Goal: Task Accomplishment & Management: Complete application form

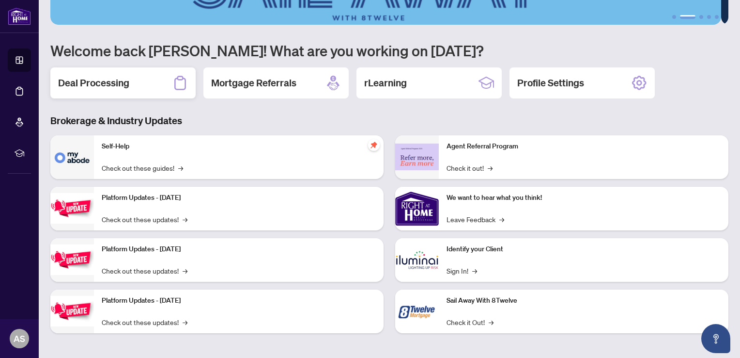
scroll to position [60, 0]
click at [150, 203] on div "Platform Updates - July 21, 2025 Check out these updates! →" at bounding box center [239, 209] width 290 height 44
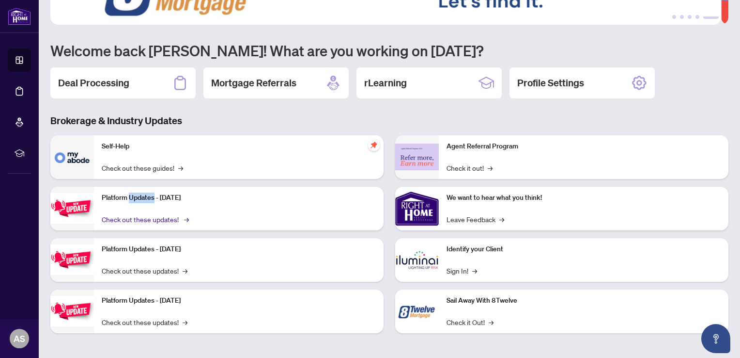
click at [185, 220] on span "→" at bounding box center [186, 219] width 5 height 11
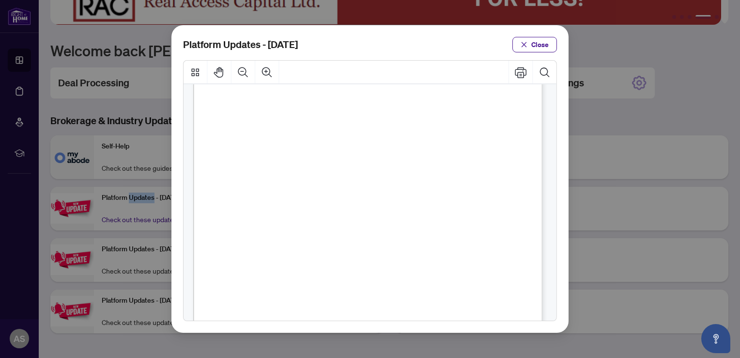
scroll to position [0, 0]
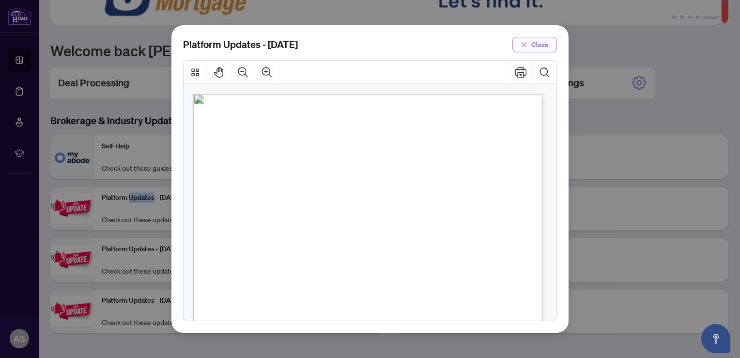
click at [543, 47] on span "Close" at bounding box center [540, 45] width 17 height 16
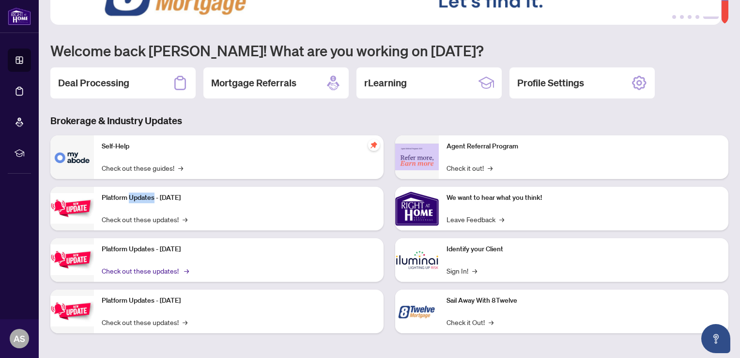
click at [186, 268] on span "→" at bounding box center [186, 270] width 5 height 11
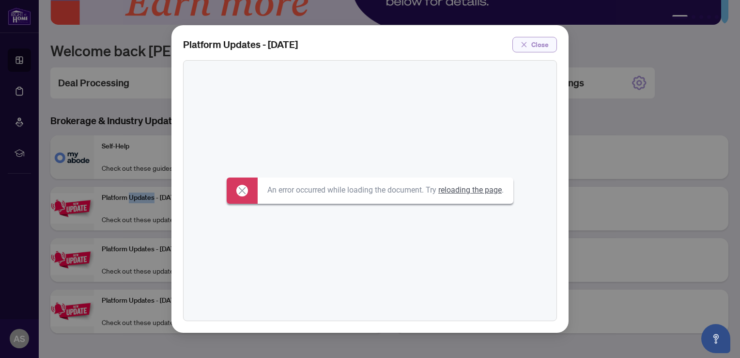
click at [540, 43] on span "Close" at bounding box center [540, 45] width 17 height 16
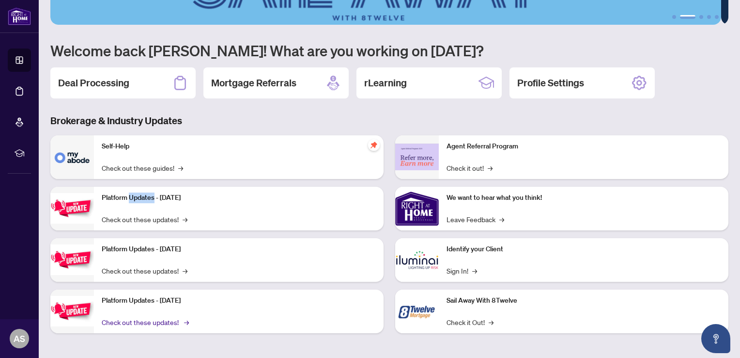
click at [186, 324] on span "→" at bounding box center [186, 321] width 5 height 11
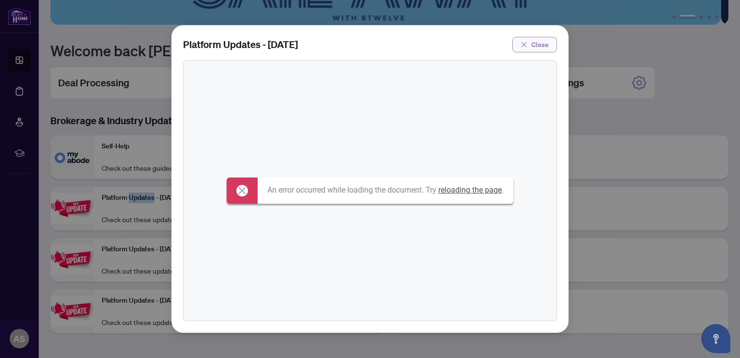
click at [541, 44] on span "Close" at bounding box center [540, 45] width 17 height 16
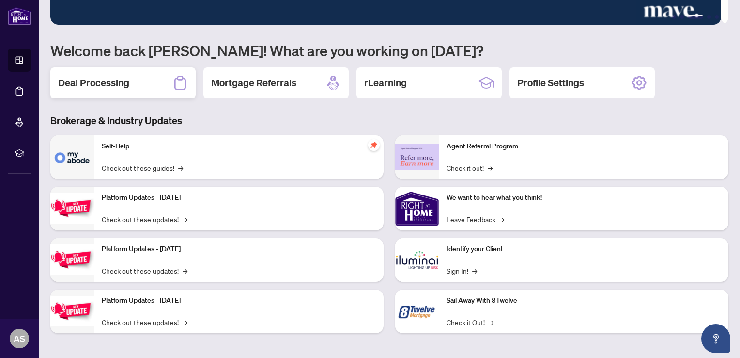
click at [135, 79] on div "Deal Processing" at bounding box center [122, 82] width 145 height 31
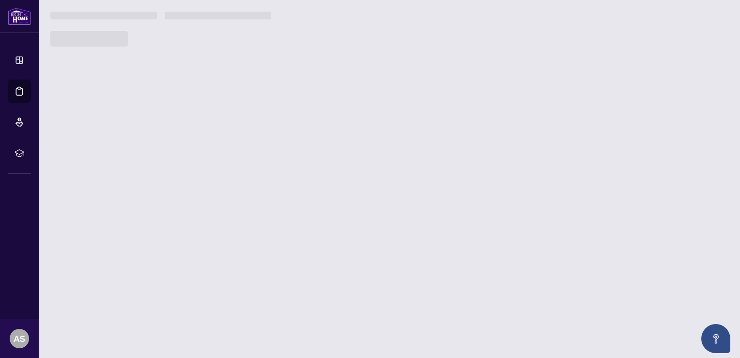
click at [135, 79] on main "1 2 3 4 5 Welcome back Alireza! What are you working on today? Deal Processing …" at bounding box center [390, 179] width 702 height 358
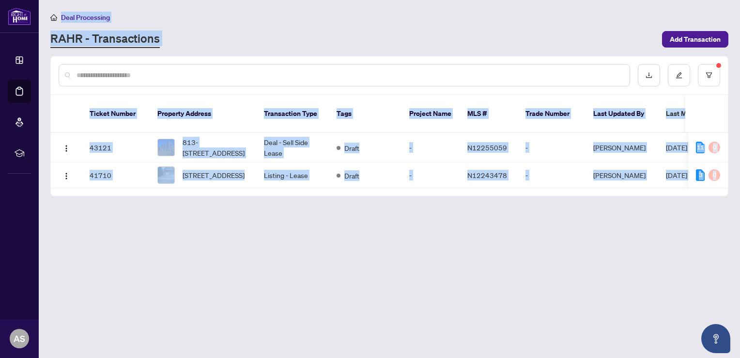
click at [269, 254] on main "Deal Processing RAHR - Transactions Add Transaction Ticket Number Property Addr…" at bounding box center [390, 179] width 702 height 358
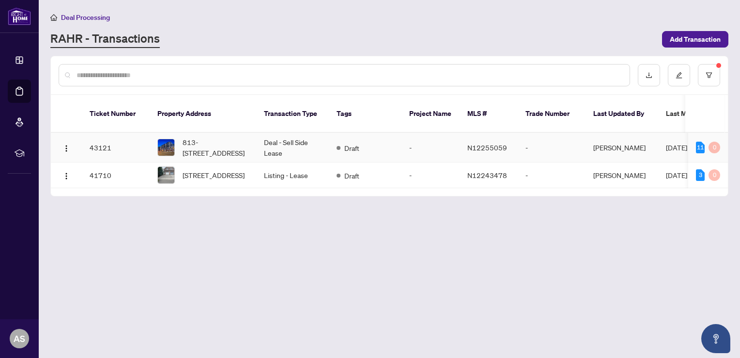
click at [170, 139] on img at bounding box center [166, 147] width 16 height 16
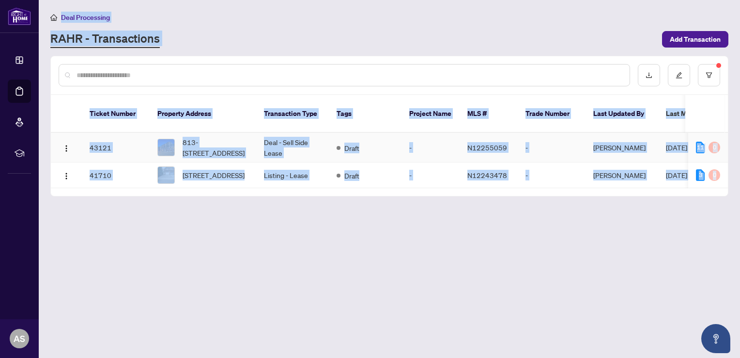
click at [170, 139] on main "Deal Processing RAHR - Transactions Add Transaction Ticket Number Property Addr…" at bounding box center [390, 179] width 702 height 358
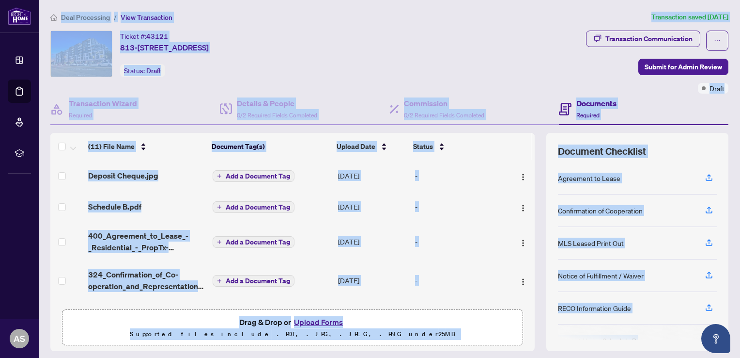
click at [513, 77] on div "Ticket #: 43121 813-8763 Bayview Ave, Richmond Hill, Ontario L4B 3V1, Canada St…" at bounding box center [316, 62] width 536 height 63
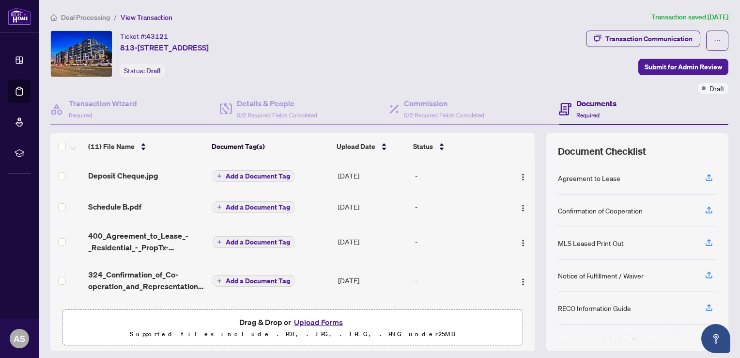
click at [523, 246] on td at bounding box center [521, 241] width 27 height 39
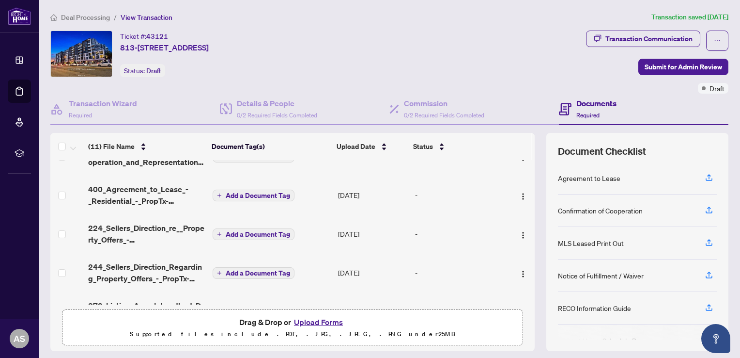
scroll to position [248, 0]
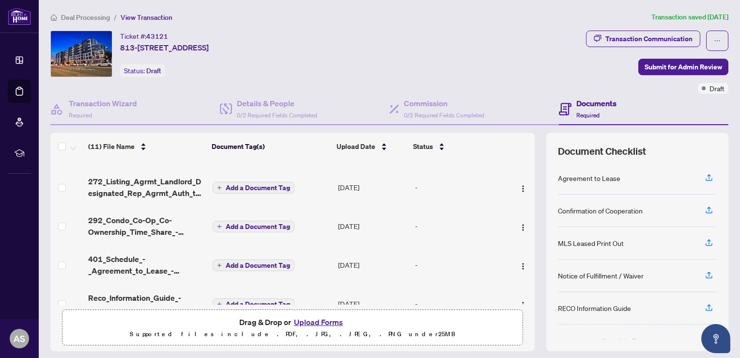
click at [523, 298] on td at bounding box center [521, 303] width 27 height 39
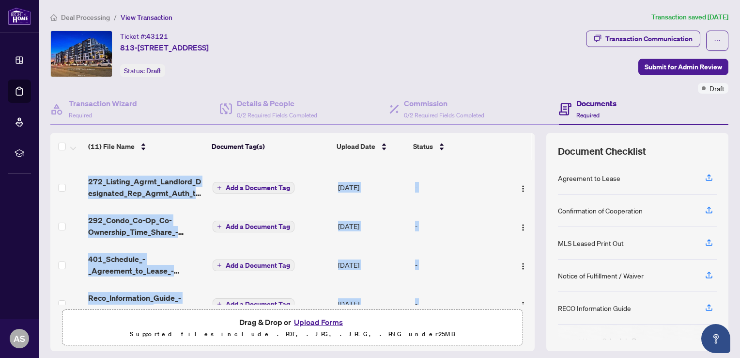
scroll to position [269, 0]
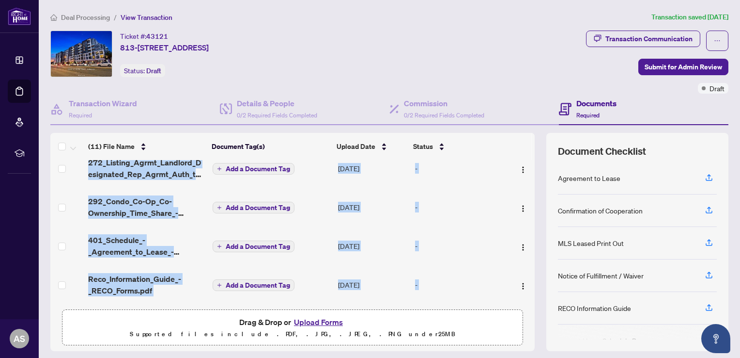
click at [522, 298] on td at bounding box center [521, 284] width 27 height 39
click at [519, 244] on img "button" at bounding box center [523, 247] width 8 height 8
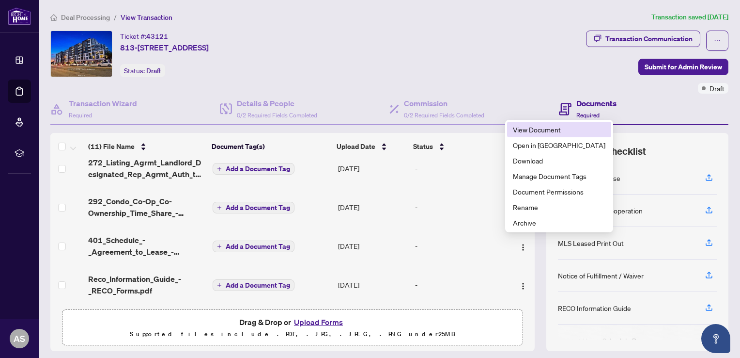
click at [531, 132] on span "View Document" at bounding box center [559, 129] width 93 height 11
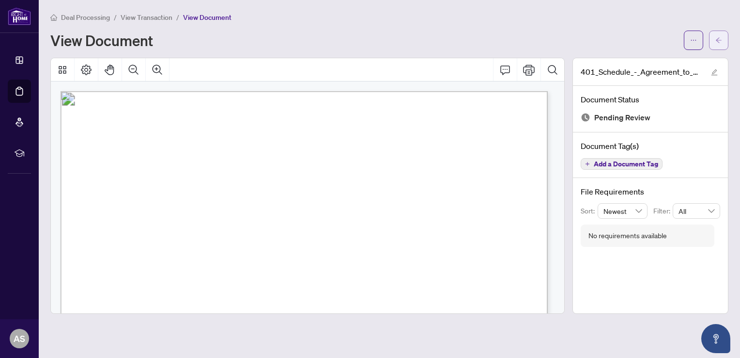
click at [716, 38] on icon "arrow-left" at bounding box center [719, 40] width 7 height 7
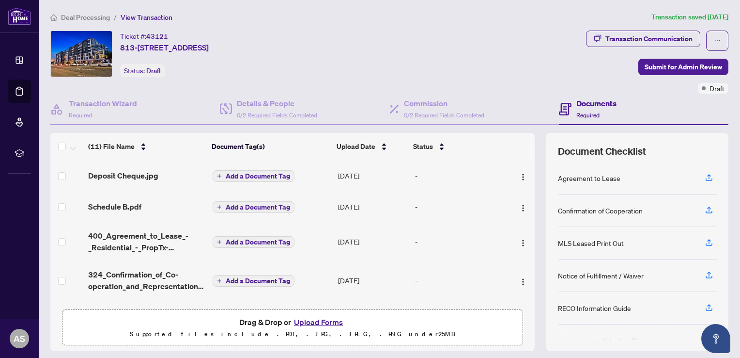
click at [524, 217] on td at bounding box center [521, 206] width 27 height 31
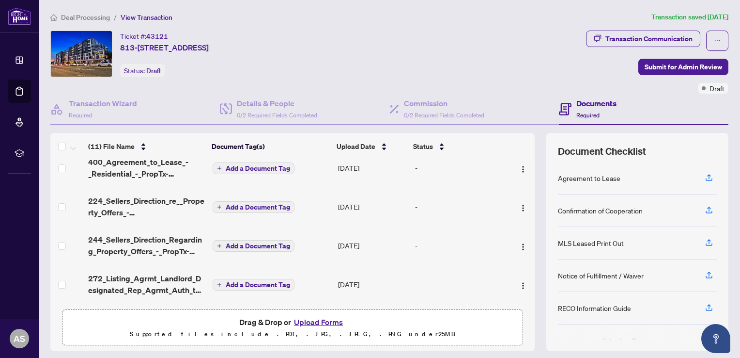
scroll to position [154, 0]
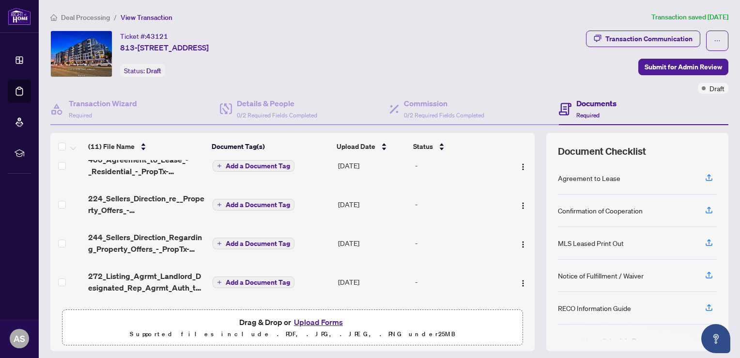
click at [528, 250] on div "(11) File Name Document Tag(s) Upload Date Status Deposit Cheque.jpg Add a Docu…" at bounding box center [389, 242] width 678 height 218
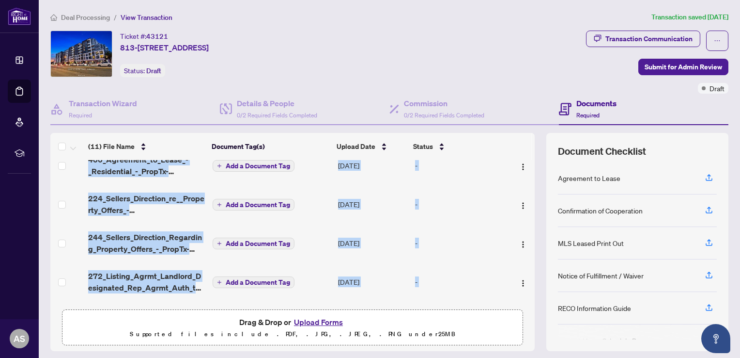
drag, startPoint x: 528, startPoint y: 250, endPoint x: 528, endPoint y: 270, distance: 20.8
click at [528, 270] on div "(11) File Name Document Tag(s) Upload Date Status Deposit Cheque.jpg Add a Docu…" at bounding box center [389, 242] width 678 height 218
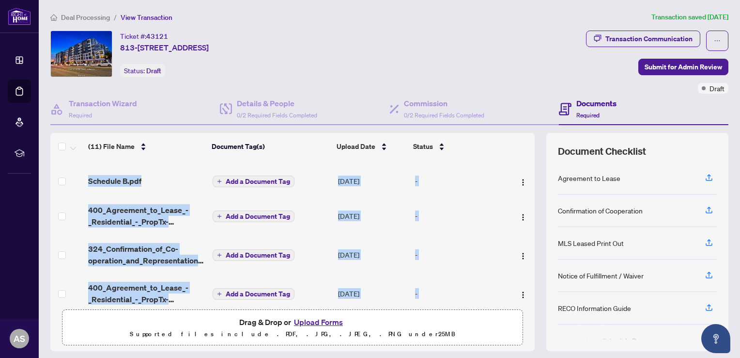
scroll to position [21, 0]
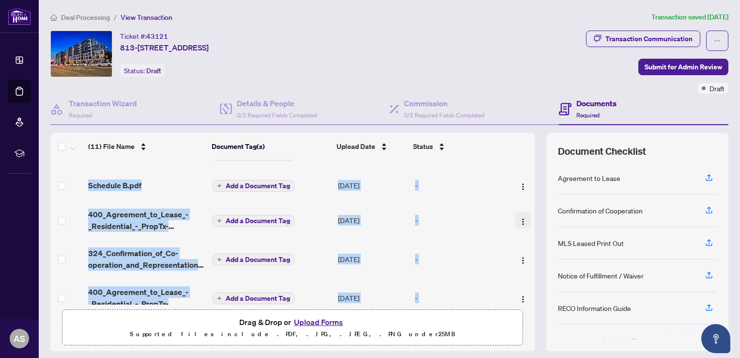
click at [519, 218] on img "button" at bounding box center [523, 222] width 8 height 8
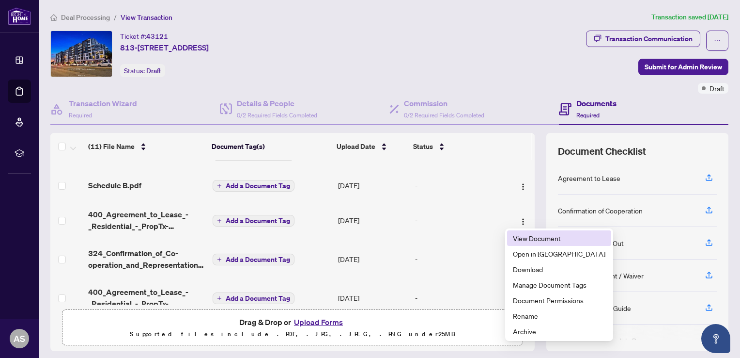
click at [518, 238] on span "View Document" at bounding box center [559, 238] width 93 height 11
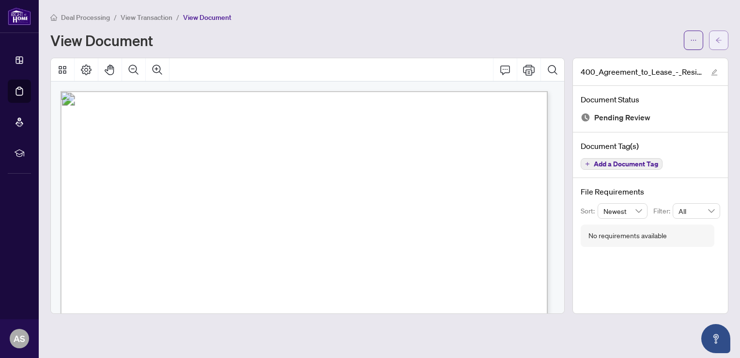
click at [718, 42] on icon "arrow-left" at bounding box center [719, 40] width 7 height 7
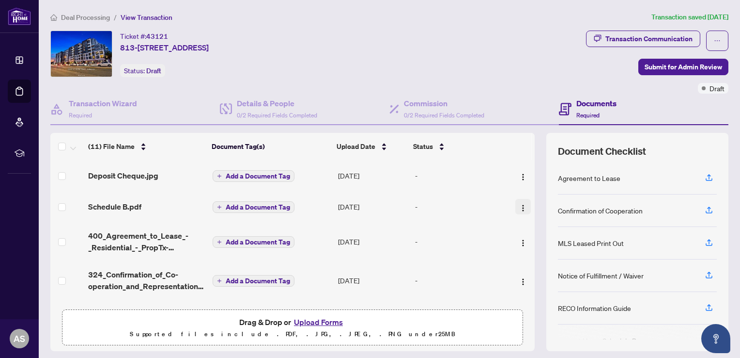
click at [519, 208] on img "button" at bounding box center [523, 208] width 8 height 8
click at [519, 206] on img "button" at bounding box center [523, 208] width 8 height 8
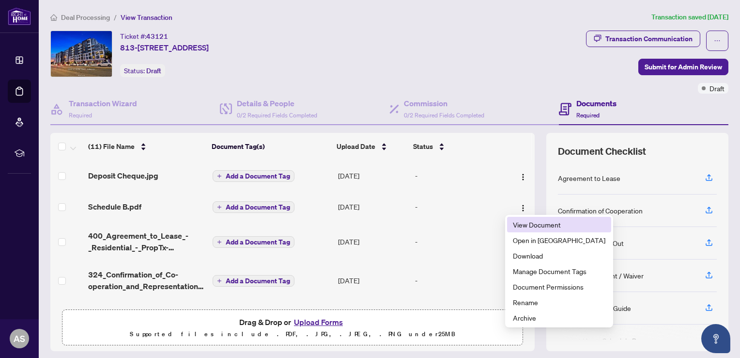
click at [527, 224] on span "View Document" at bounding box center [559, 224] width 93 height 11
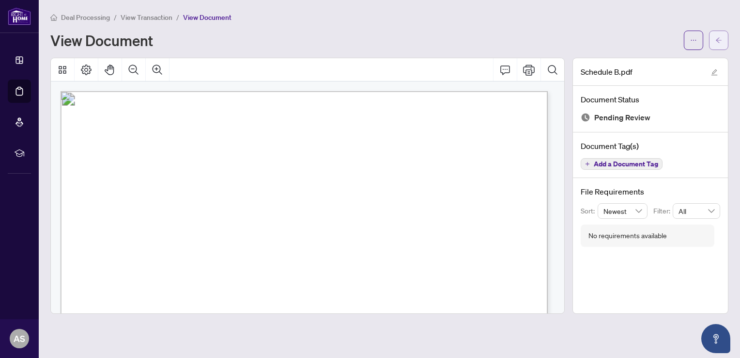
click at [717, 37] on icon "arrow-left" at bounding box center [719, 40] width 7 height 7
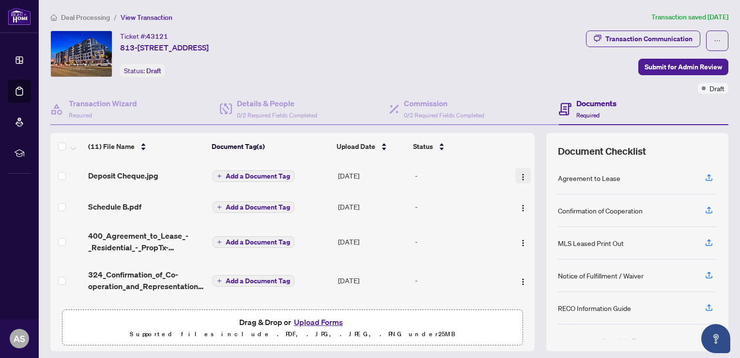
click at [519, 175] on img "button" at bounding box center [523, 177] width 8 height 8
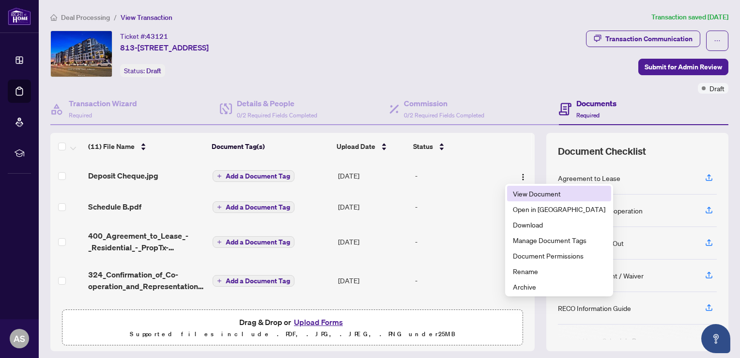
click at [519, 189] on span "View Document" at bounding box center [559, 193] width 93 height 11
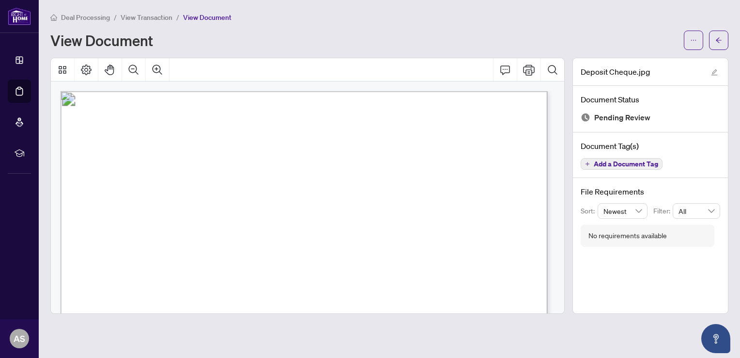
click at [718, 37] on icon "arrow-left" at bounding box center [719, 40] width 7 height 7
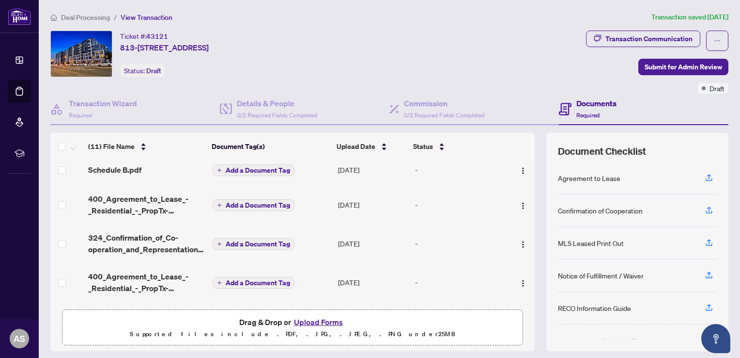
scroll to position [47, 0]
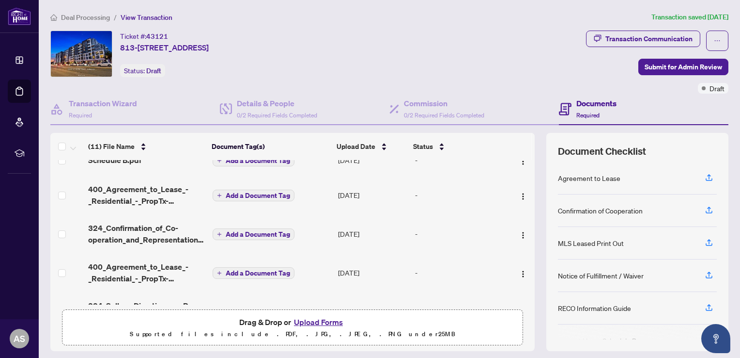
click at [83, 16] on span "Deal Processing" at bounding box center [85, 17] width 49 height 9
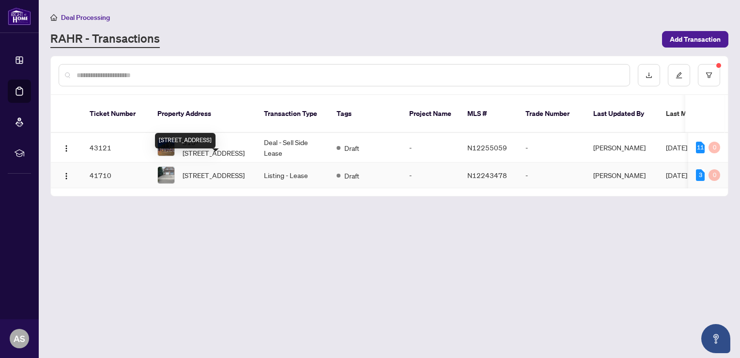
click at [198, 170] on span "83 Formosa Dr, Richmond Hill, Ontario L4S 1T1, Canada" at bounding box center [214, 175] width 62 height 11
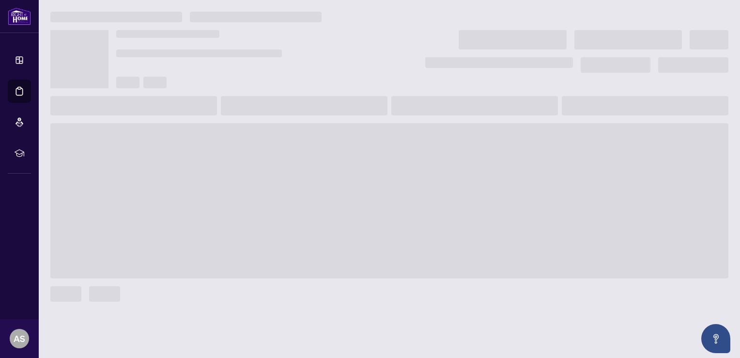
click at [198, 164] on span at bounding box center [389, 200] width 678 height 155
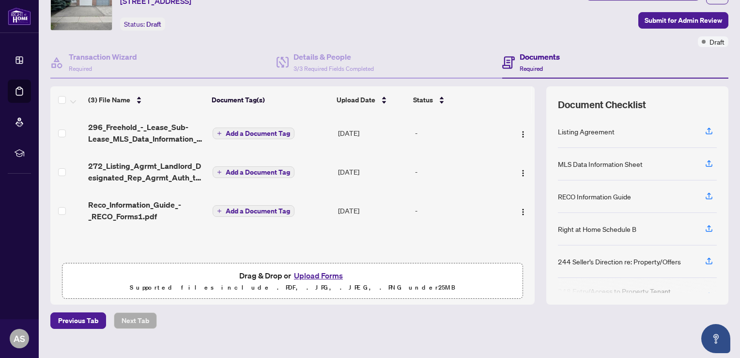
scroll to position [61, 0]
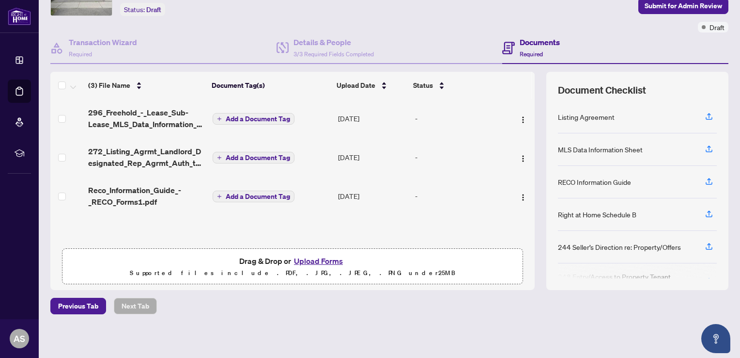
click at [525, 216] on div "(3) File Name Document Tag(s) Upload Date Status 296_Freehold_-_Lease_Sub-Lease…" at bounding box center [292, 181] width 485 height 218
click at [302, 258] on button "Upload Forms" at bounding box center [318, 260] width 55 height 13
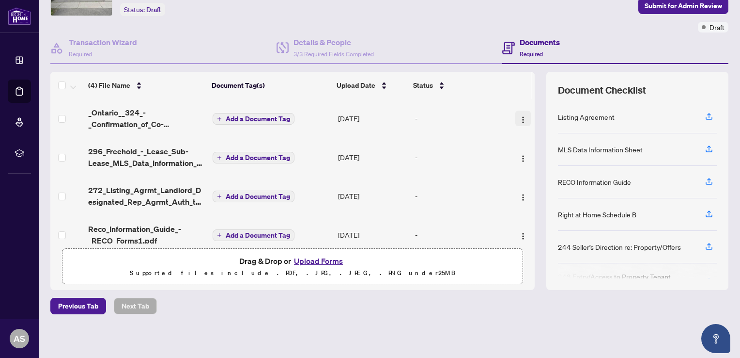
click at [519, 120] on img "button" at bounding box center [523, 120] width 8 height 8
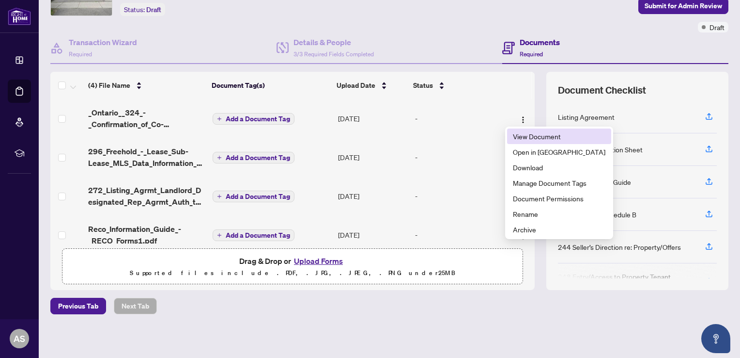
click at [523, 136] on span "View Document" at bounding box center [559, 136] width 93 height 11
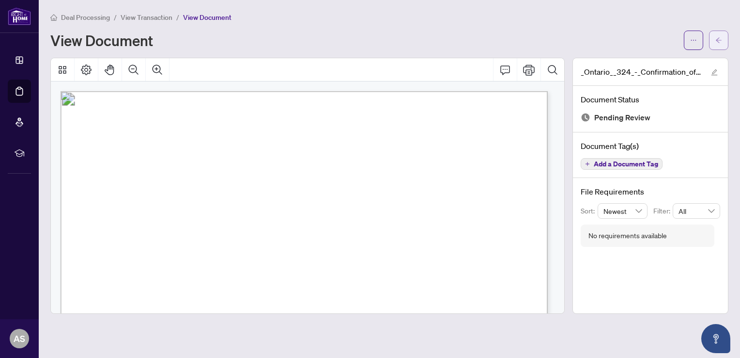
click at [717, 37] on icon "arrow-left" at bounding box center [719, 40] width 7 height 7
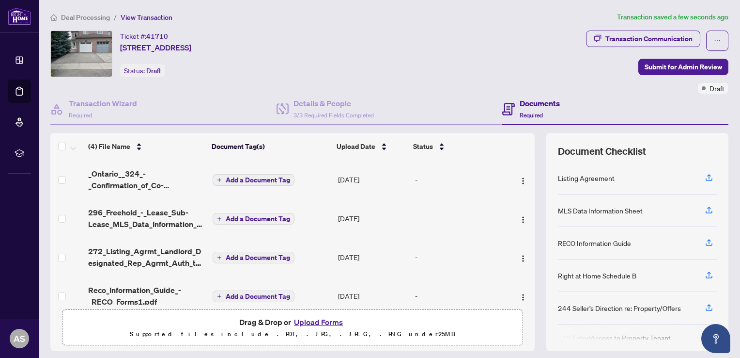
click at [314, 324] on button "Upload Forms" at bounding box center [318, 321] width 55 height 13
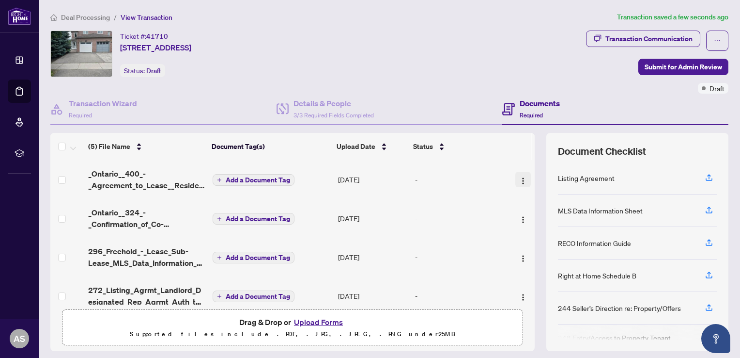
click at [519, 179] on img "button" at bounding box center [523, 181] width 8 height 8
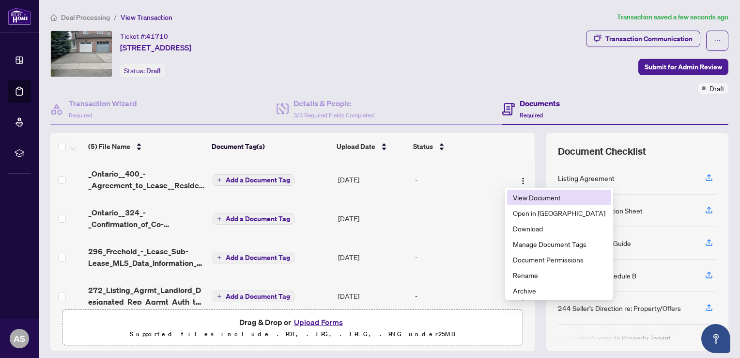
click at [520, 194] on span "View Document" at bounding box center [559, 197] width 93 height 11
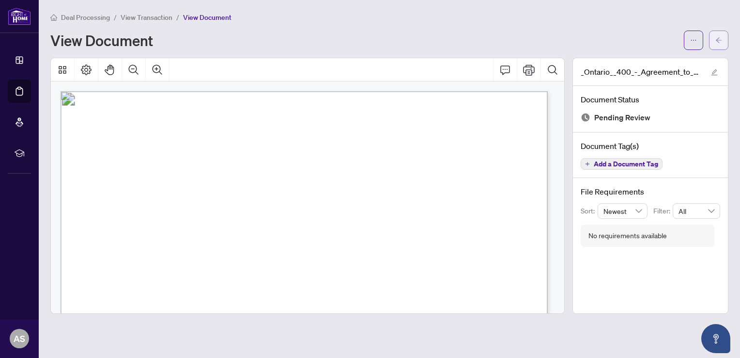
click at [719, 39] on icon "arrow-left" at bounding box center [719, 39] width 6 height 5
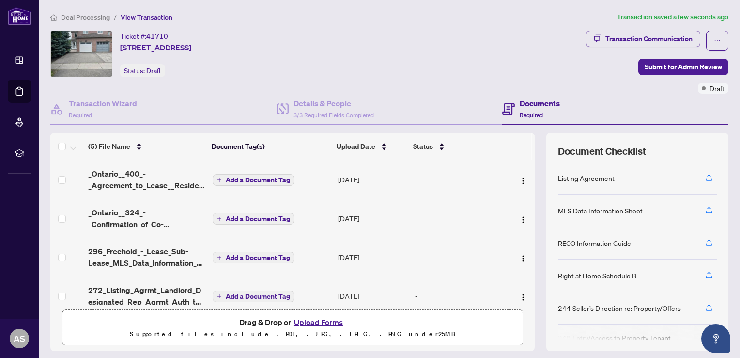
click at [318, 325] on button "Upload Forms" at bounding box center [318, 321] width 55 height 13
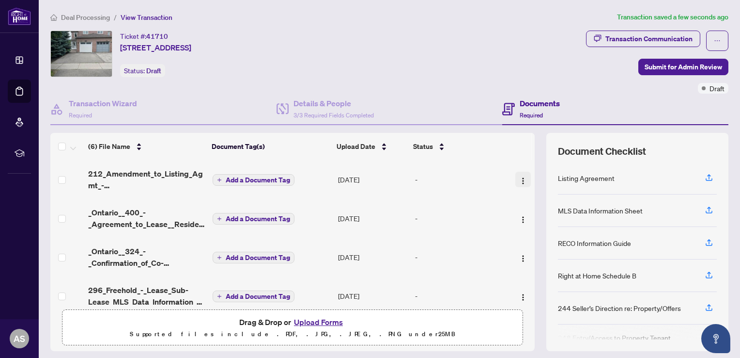
click at [519, 180] on img "button" at bounding box center [523, 181] width 8 height 8
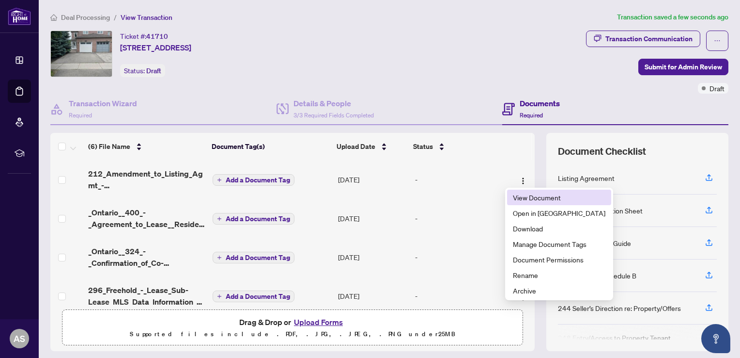
click at [522, 195] on span "View Document" at bounding box center [559, 197] width 93 height 11
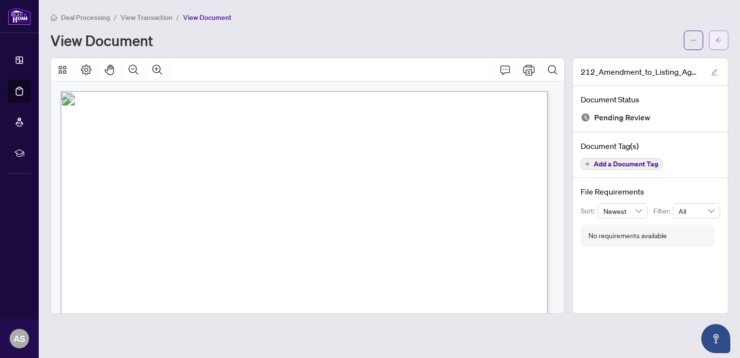
click at [721, 39] on icon "arrow-left" at bounding box center [719, 40] width 7 height 7
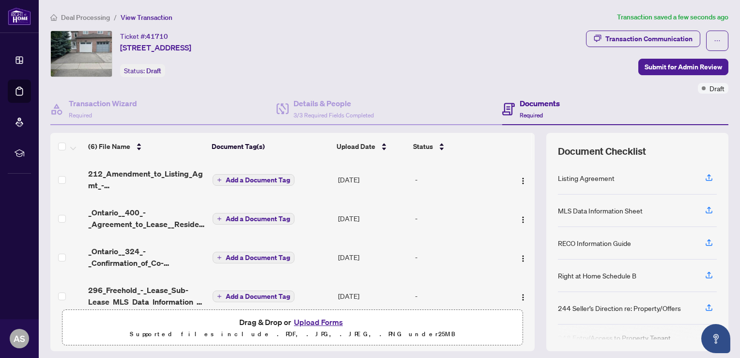
click at [304, 323] on button "Upload Forms" at bounding box center [318, 321] width 55 height 13
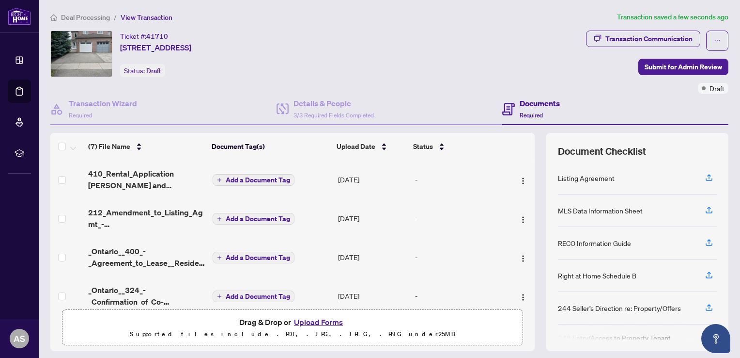
click at [315, 320] on button "Upload Forms" at bounding box center [318, 321] width 55 height 13
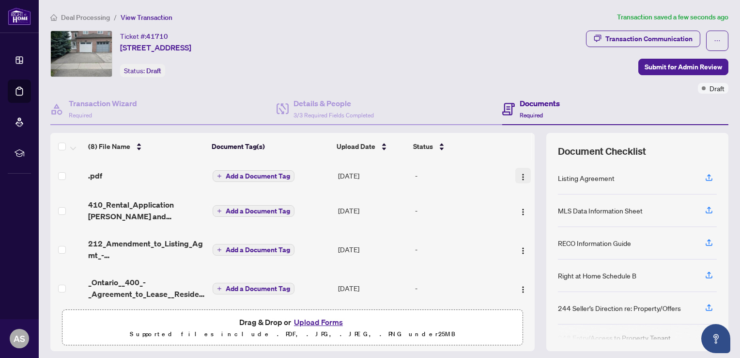
click at [519, 170] on span "button" at bounding box center [523, 175] width 8 height 11
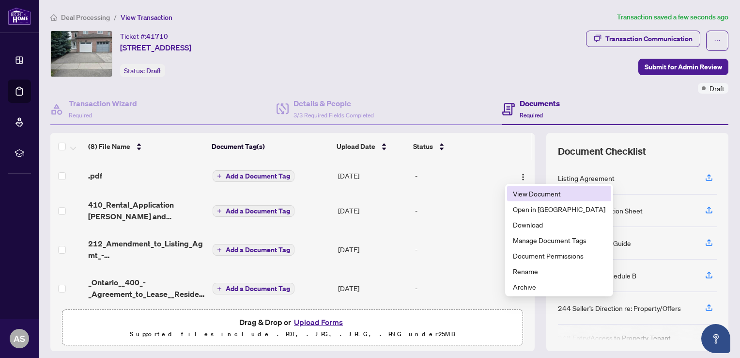
click at [533, 188] on span "View Document" at bounding box center [559, 193] width 93 height 11
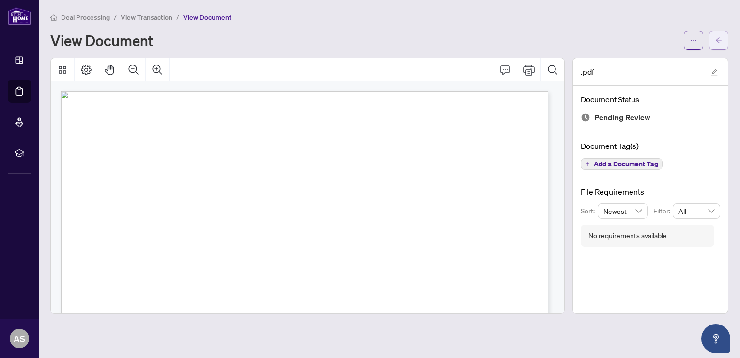
click at [717, 40] on icon "arrow-left" at bounding box center [719, 40] width 7 height 7
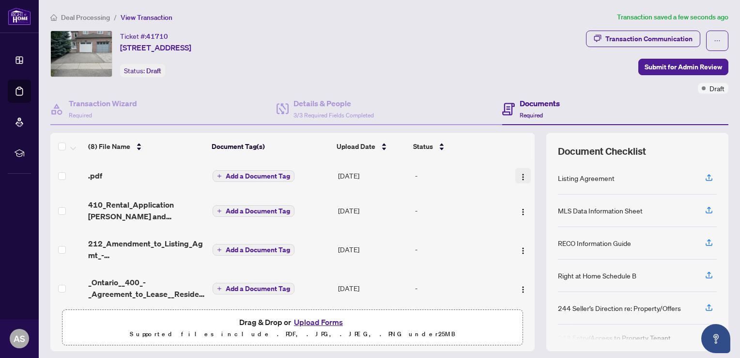
click at [519, 177] on img "button" at bounding box center [523, 177] width 8 height 8
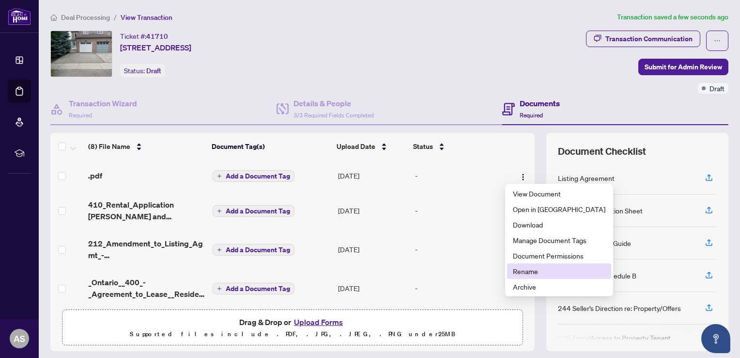
click at [517, 269] on span "Rename" at bounding box center [559, 271] width 93 height 11
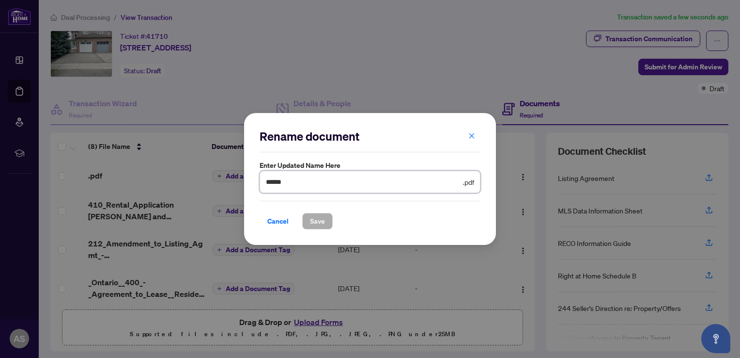
click at [283, 178] on input "text" at bounding box center [363, 181] width 195 height 11
click at [330, 183] on input "**********" at bounding box center [363, 181] width 195 height 11
type input "**********"
click at [315, 222] on span "Save" at bounding box center [317, 221] width 15 height 16
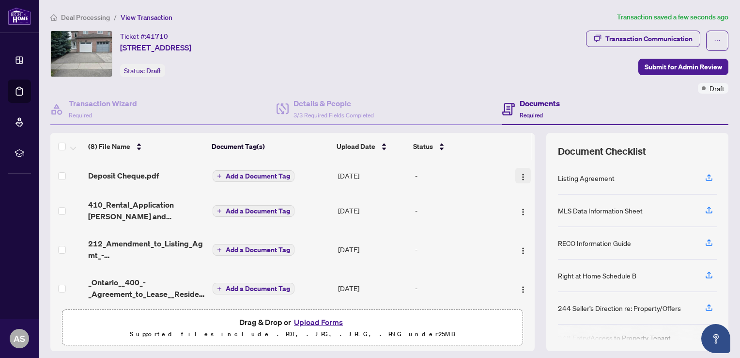
click at [519, 177] on img "button" at bounding box center [523, 177] width 8 height 8
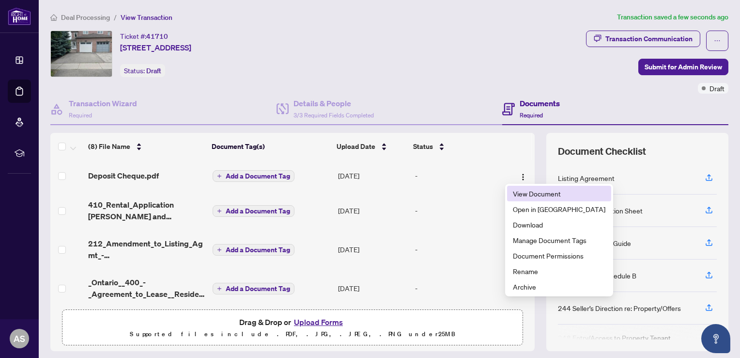
click at [525, 196] on span "View Document" at bounding box center [559, 193] width 93 height 11
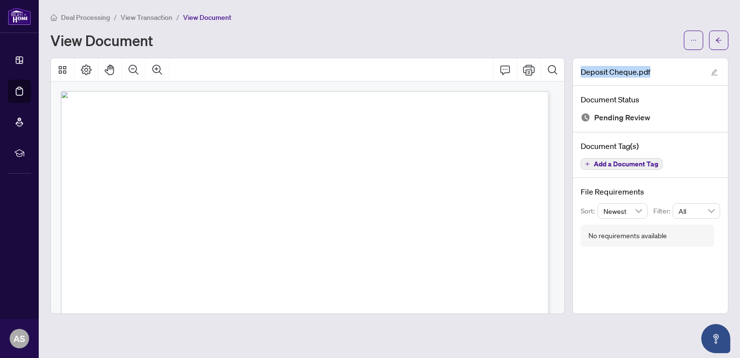
drag, startPoint x: 648, startPoint y: 68, endPoint x: 581, endPoint y: 67, distance: 67.9
click at [581, 67] on div "Deposit Cheque.pdf" at bounding box center [650, 72] width 155 height 28
copy span "Deposit Cheque.pdf"
click at [719, 35] on span "button" at bounding box center [719, 40] width 7 height 16
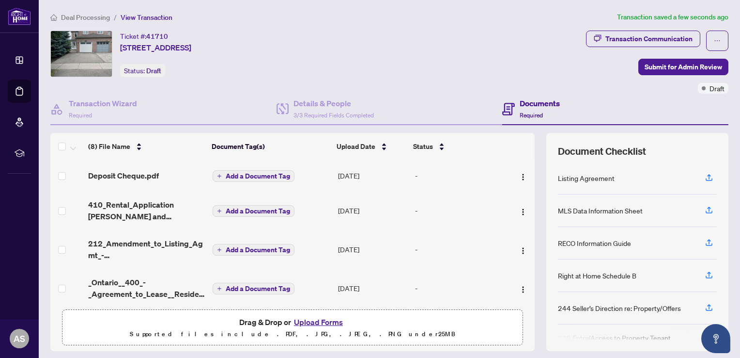
click at [319, 322] on button "Upload Forms" at bounding box center [318, 321] width 55 height 13
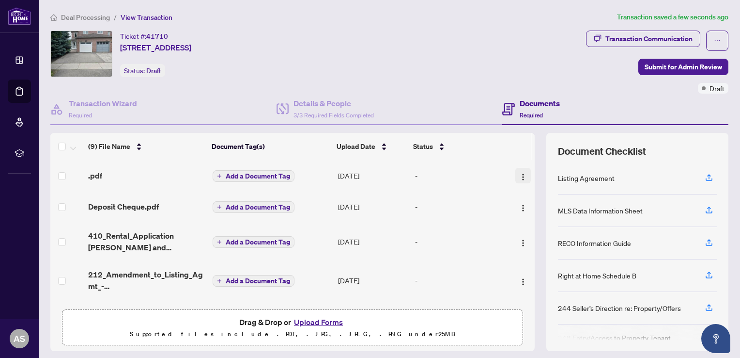
click at [519, 173] on img "button" at bounding box center [523, 177] width 8 height 8
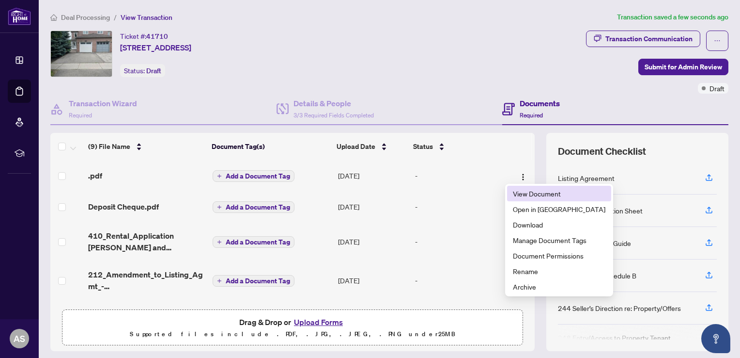
click at [520, 192] on span "View Document" at bounding box center [559, 193] width 93 height 11
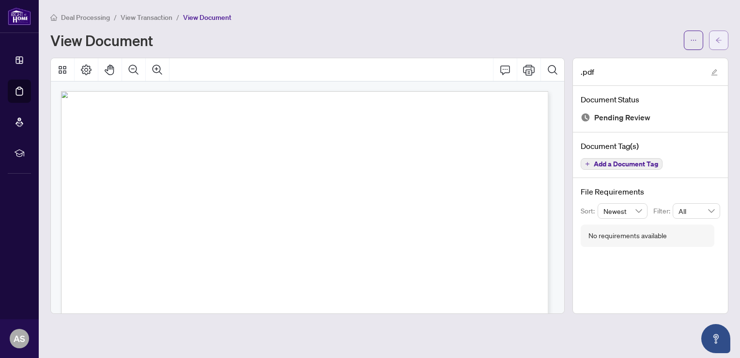
click at [720, 35] on span "button" at bounding box center [719, 40] width 7 height 16
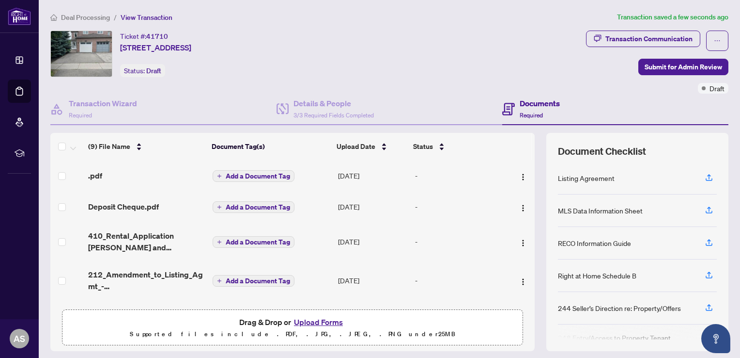
drag, startPoint x: 511, startPoint y: 173, endPoint x: 484, endPoint y: 174, distance: 27.6
click at [484, 174] on div "-" at bounding box center [459, 175] width 89 height 11
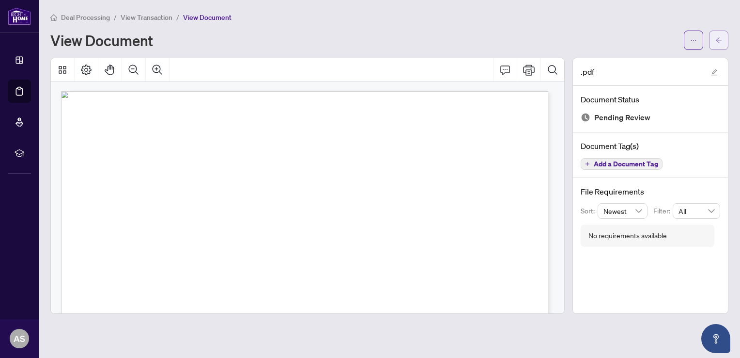
click at [718, 34] on span "button" at bounding box center [719, 40] width 7 height 16
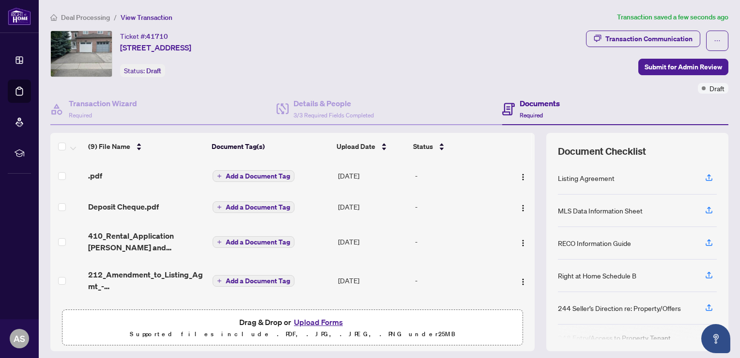
drag, startPoint x: 511, startPoint y: 173, endPoint x: 444, endPoint y: 177, distance: 66.5
click at [444, 177] on div "-" at bounding box center [459, 175] width 89 height 11
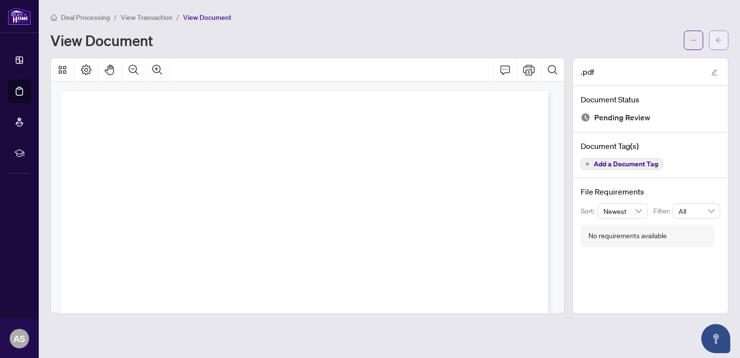
click at [719, 37] on icon "arrow-left" at bounding box center [719, 40] width 7 height 7
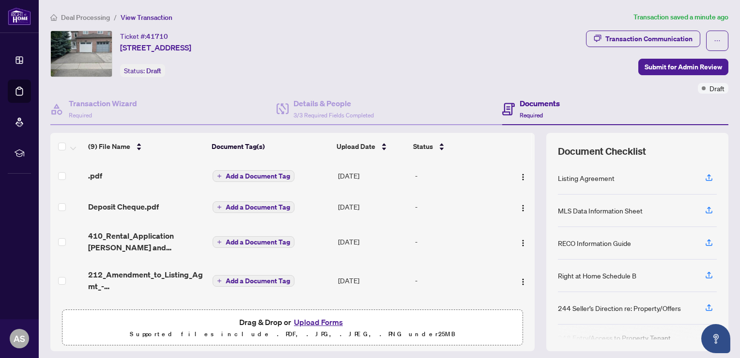
click at [254, 175] on span "Add a Document Tag" at bounding box center [258, 176] width 64 height 7
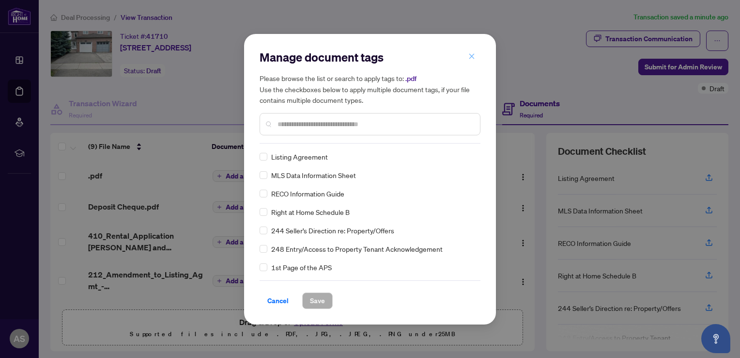
click at [471, 60] on span "button" at bounding box center [472, 57] width 7 height 16
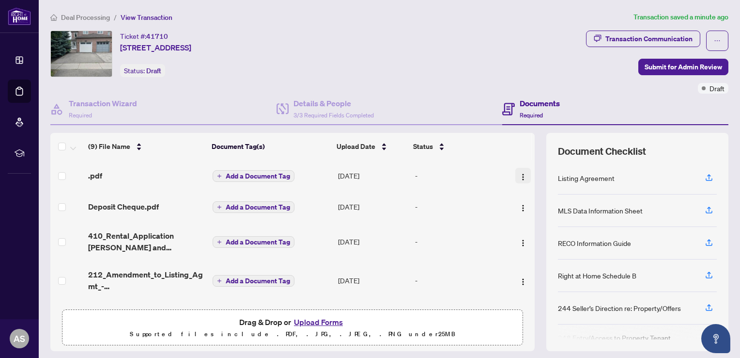
click at [519, 175] on img "button" at bounding box center [523, 177] width 8 height 8
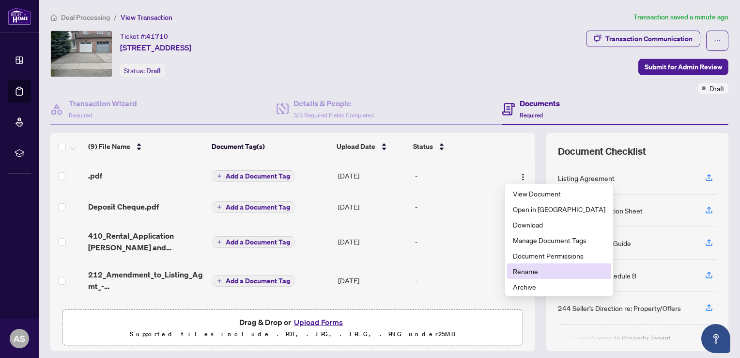
click at [518, 274] on span "Rename" at bounding box center [559, 271] width 93 height 11
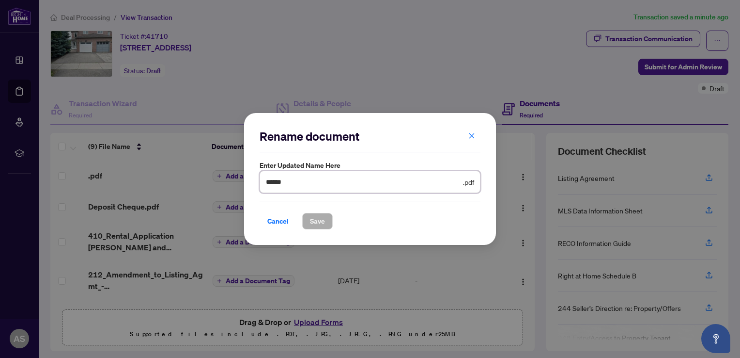
paste input "**********"
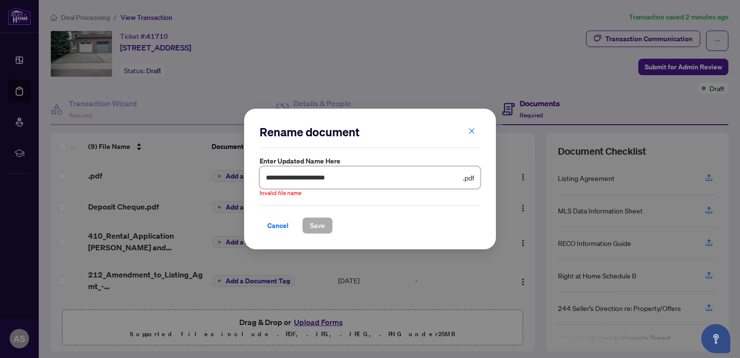
click at [337, 178] on input "**********" at bounding box center [363, 177] width 195 height 11
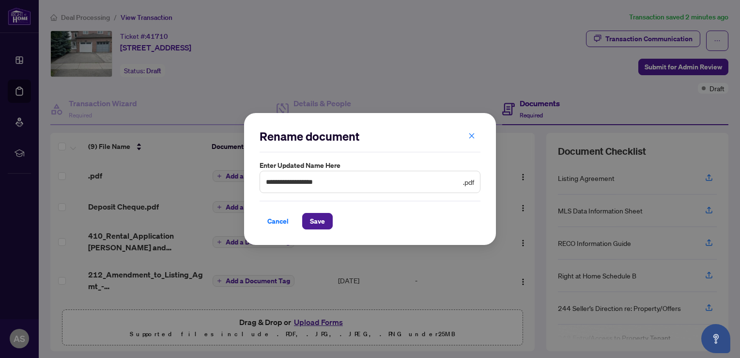
click at [195, 172] on div "**********" at bounding box center [370, 179] width 740 height 358
click at [322, 185] on input "**********" at bounding box center [363, 181] width 195 height 11
type input "**********"
click at [316, 221] on span "Save" at bounding box center [317, 221] width 15 height 16
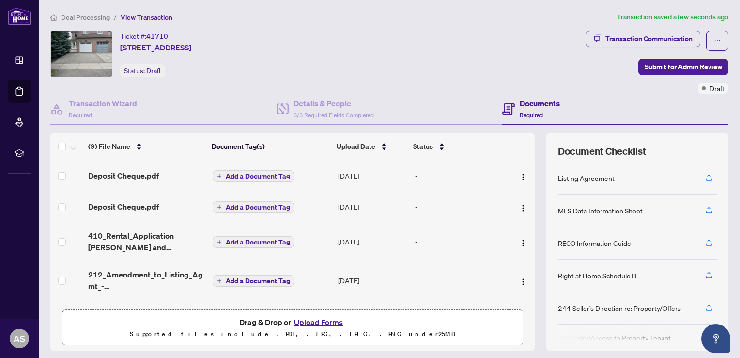
click at [318, 319] on button "Upload Forms" at bounding box center [318, 321] width 55 height 13
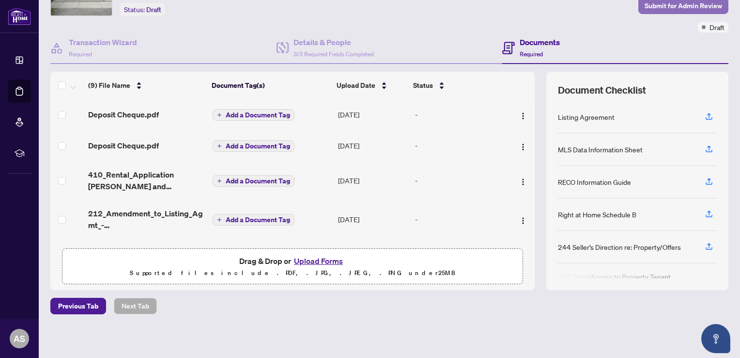
click at [686, 7] on span "Submit for Admin Review" at bounding box center [684, 6] width 78 height 16
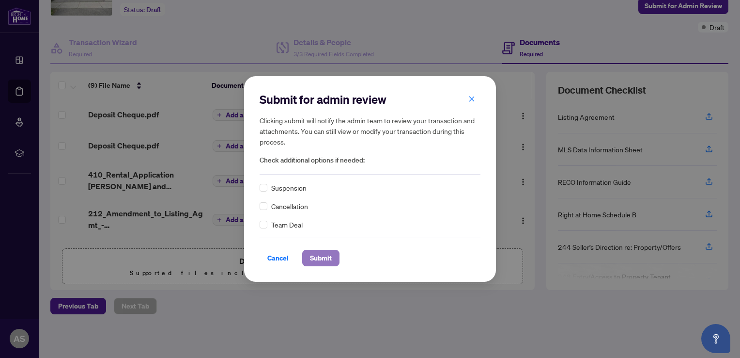
click at [322, 260] on span "Submit" at bounding box center [321, 258] width 22 height 16
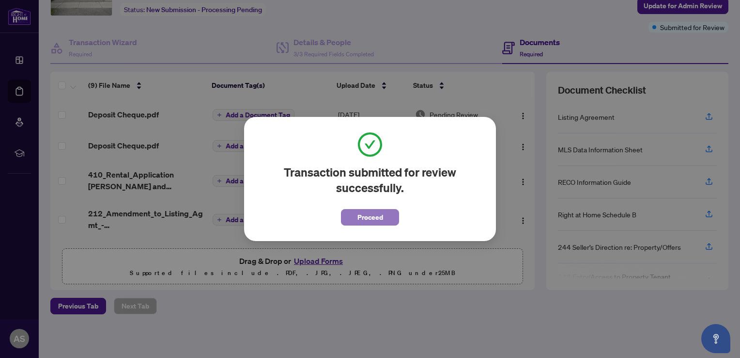
click at [366, 218] on span "Proceed" at bounding box center [371, 217] width 26 height 16
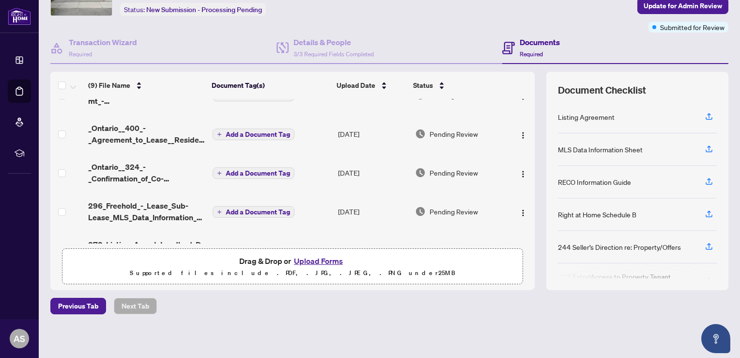
scroll to position [0, 0]
